Goal: Feedback & Contribution: Leave review/rating

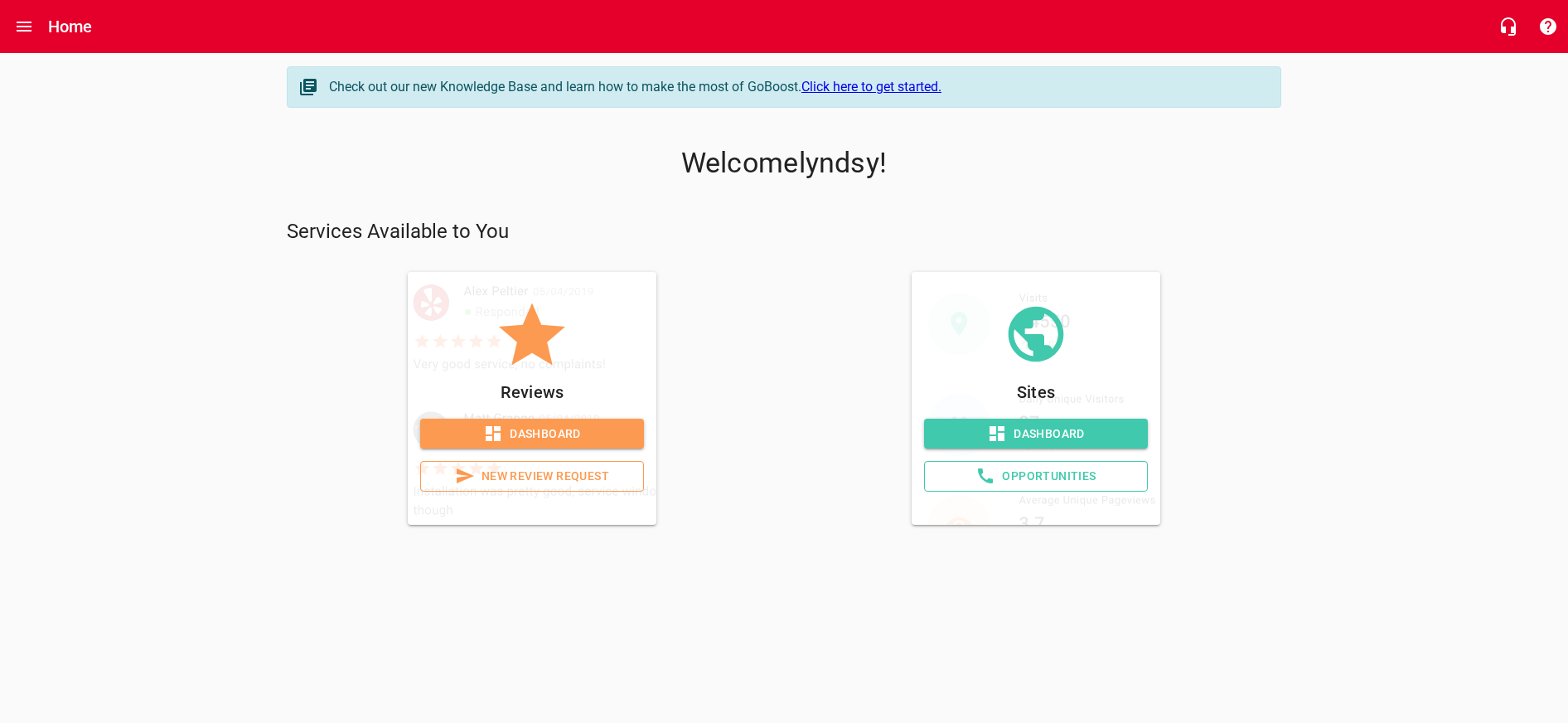
click at [502, 477] on span "New Review Request" at bounding box center [532, 476] width 196 height 21
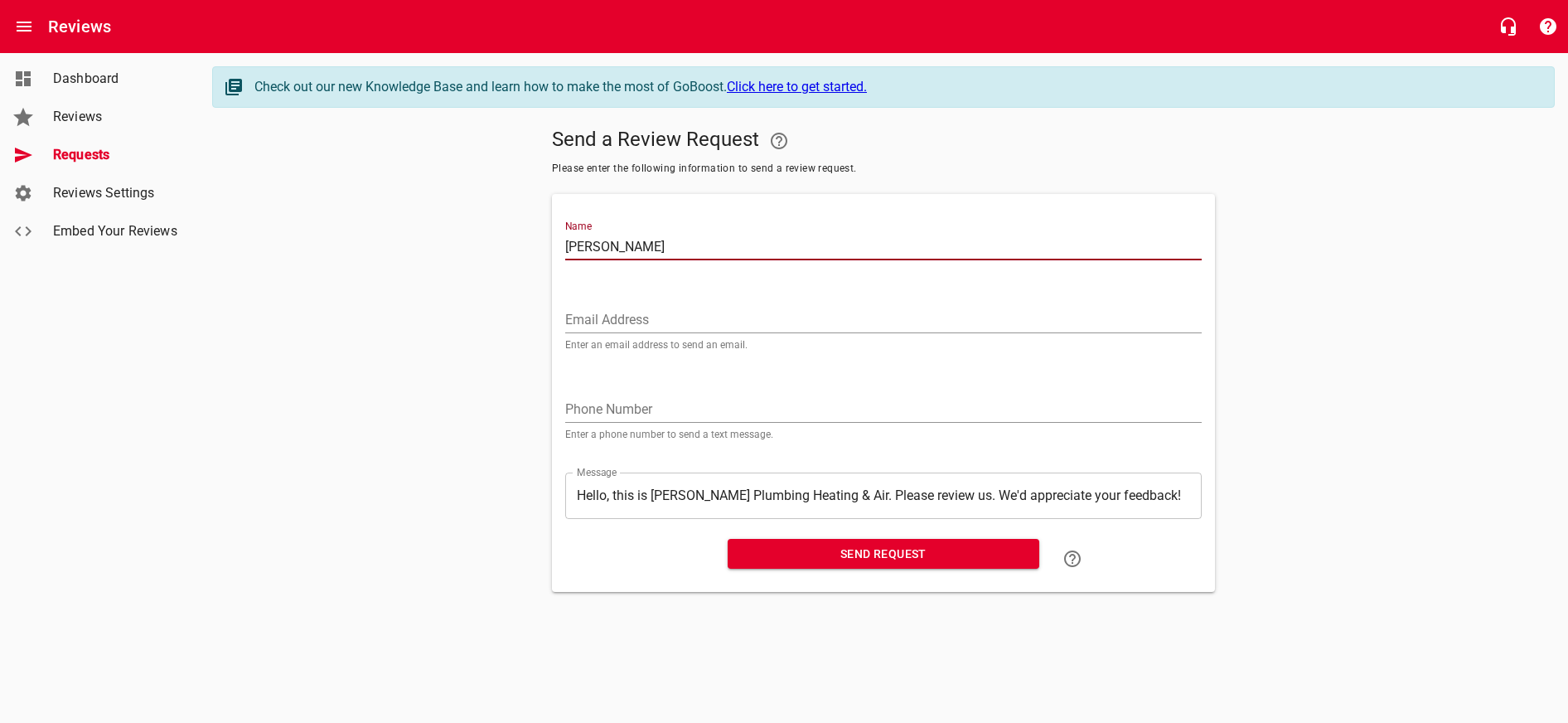
type input "Janet Osalvo"
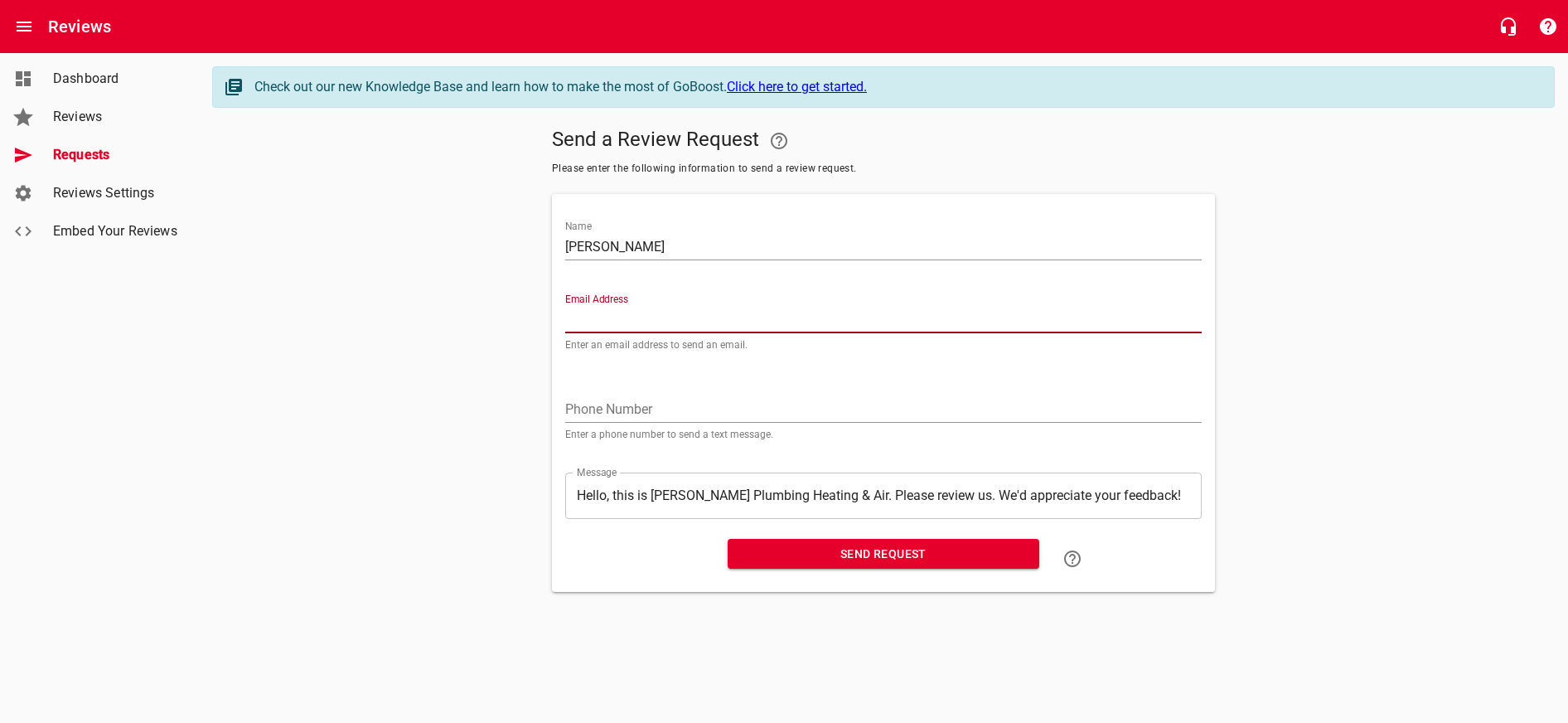
paste input "jojokenv@yahoo.com"
type input "jojokenv@yahoo.com"
click at [902, 567] on button "Send Request" at bounding box center [883, 554] width 312 height 31
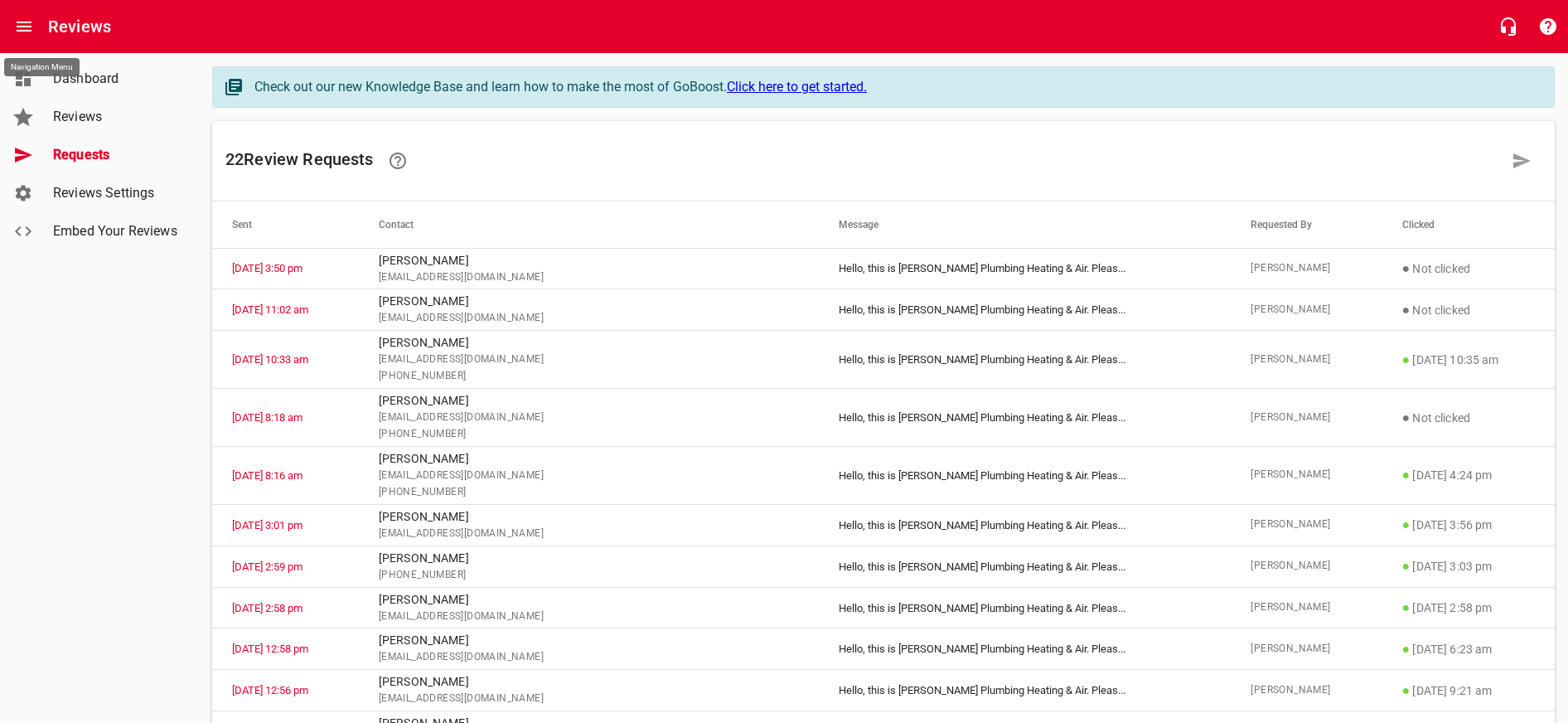
click at [28, 34] on icon "Open drawer" at bounding box center [24, 26] width 20 height 20
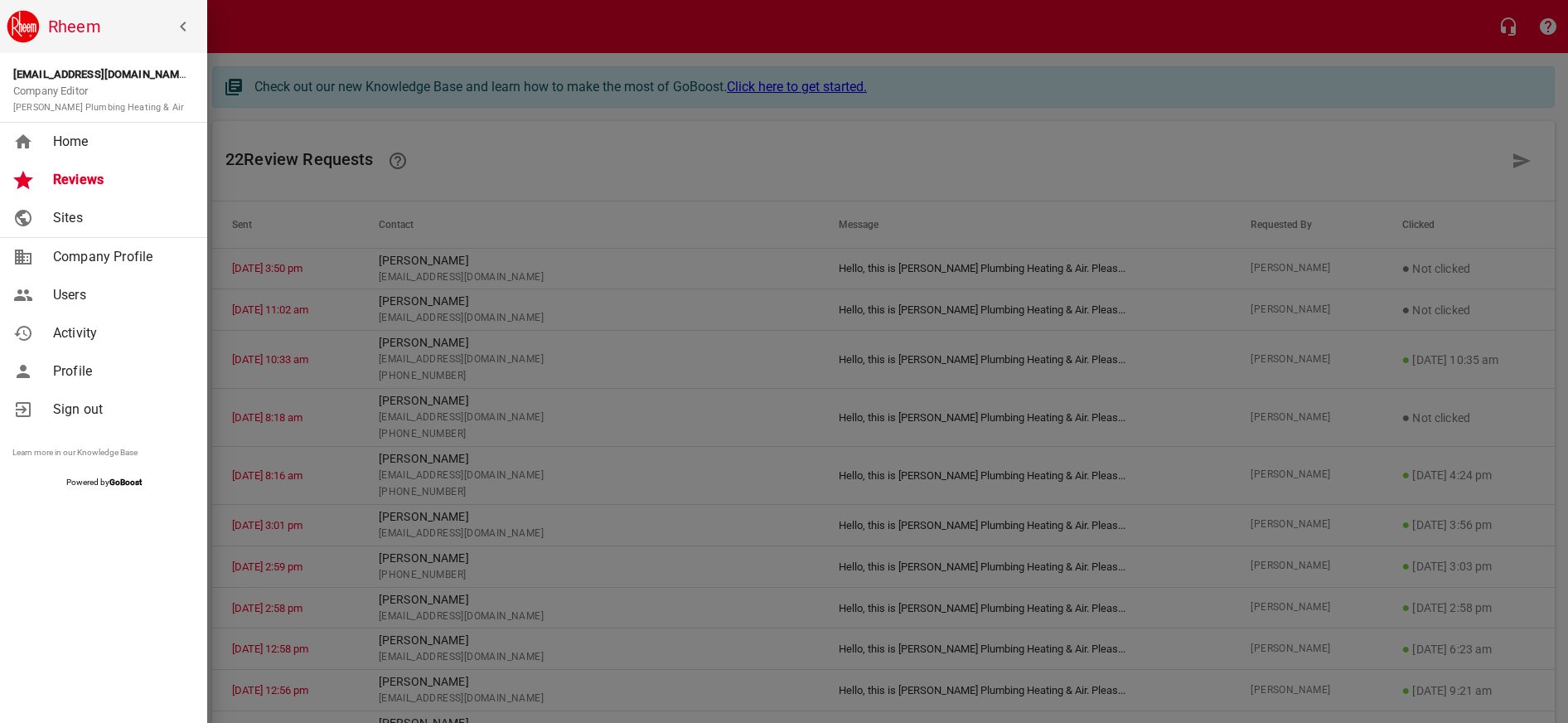
click at [106, 139] on span "Home" at bounding box center [120, 142] width 134 height 20
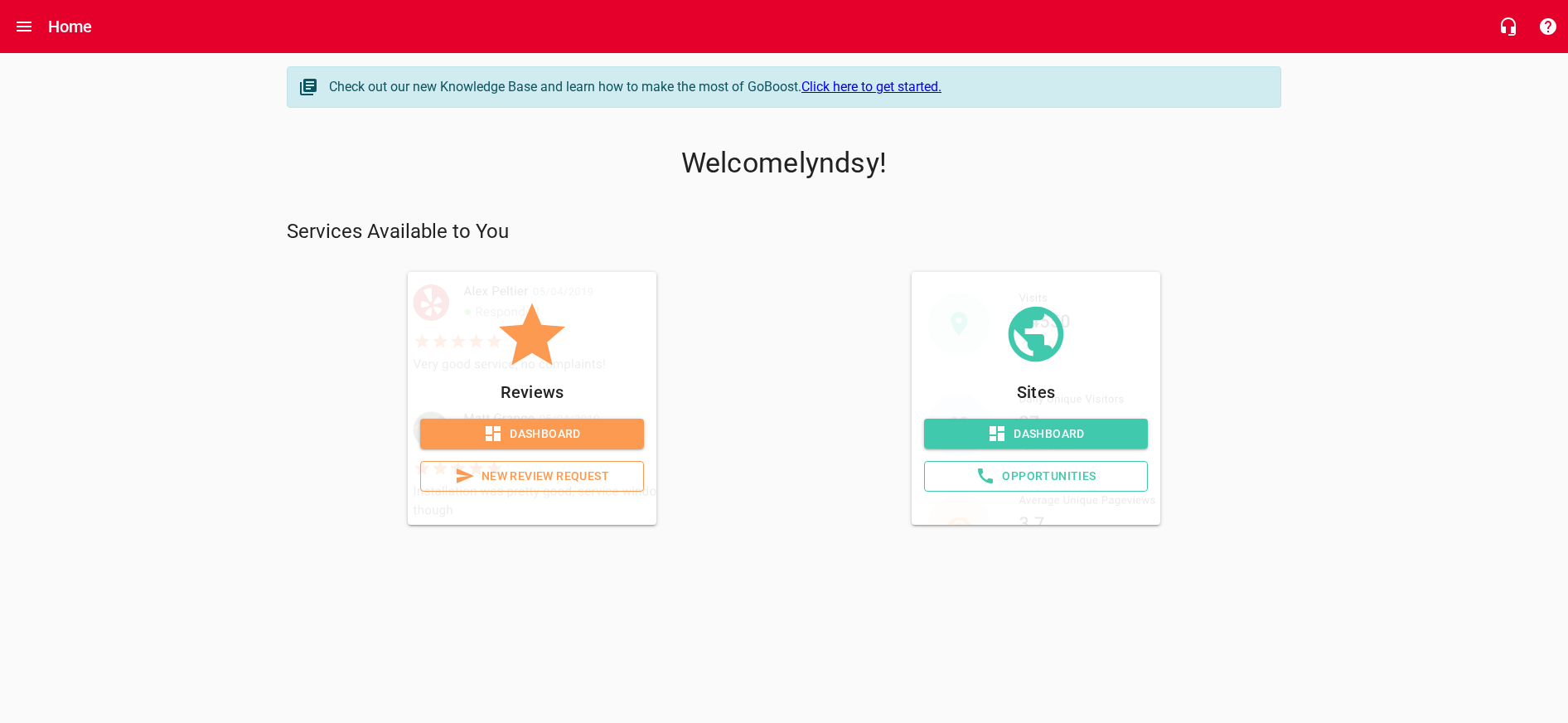
click at [501, 472] on span "New Review Request" at bounding box center [532, 476] width 196 height 21
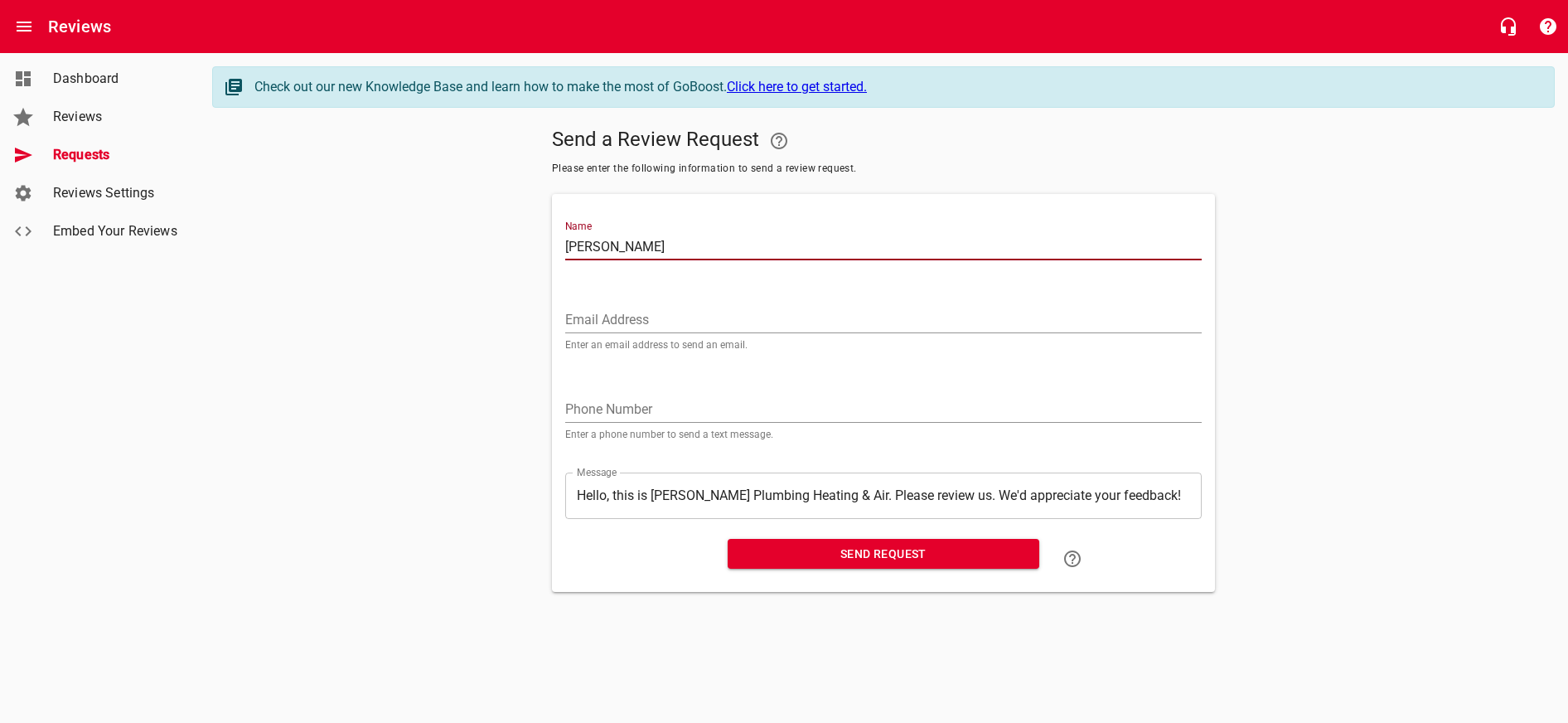
type input "Tony Garms"
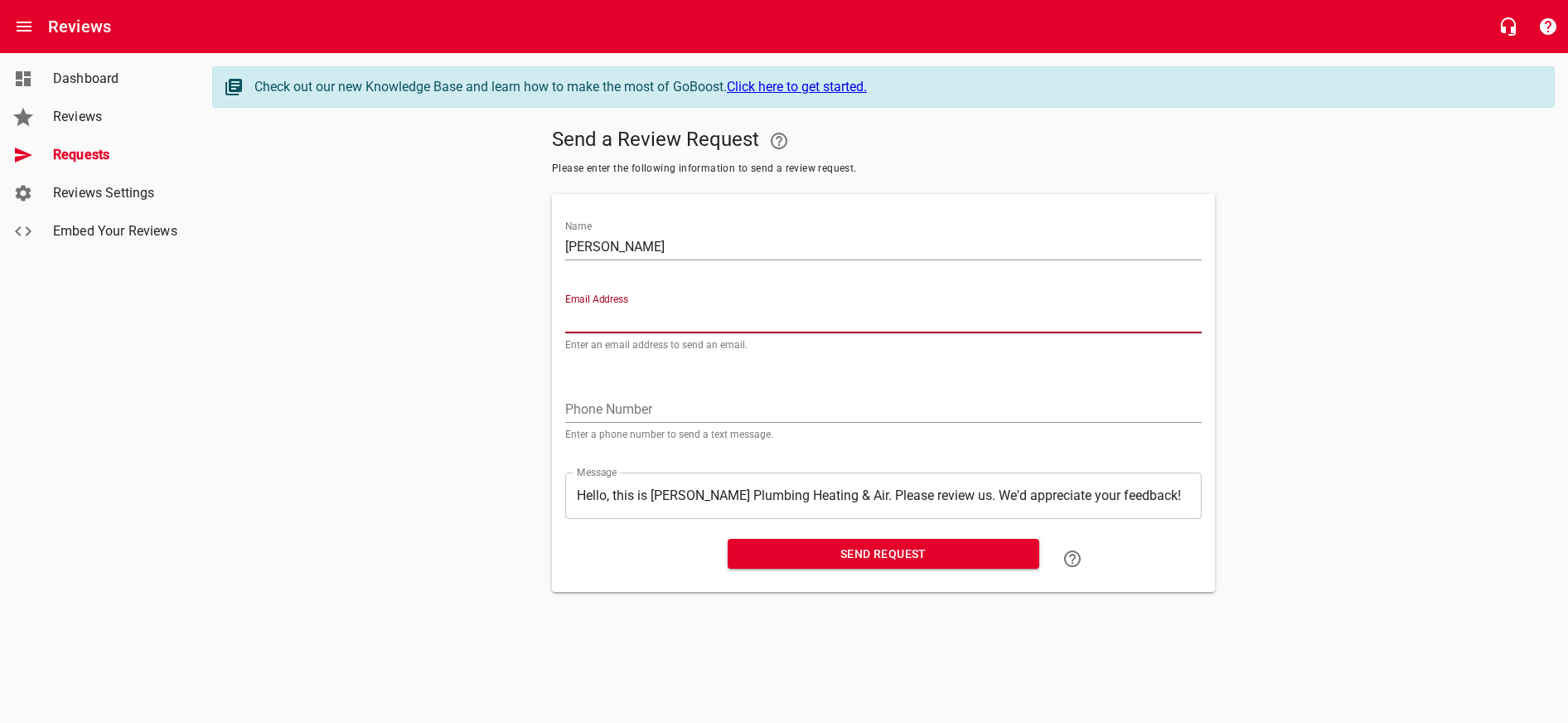
paste input "gltdsv@yahoo.com"
type input "gltdsv@yahoo.com"
click at [852, 554] on span "Send Request" at bounding box center [883, 554] width 285 height 21
